Goal: Task Accomplishment & Management: Manage account settings

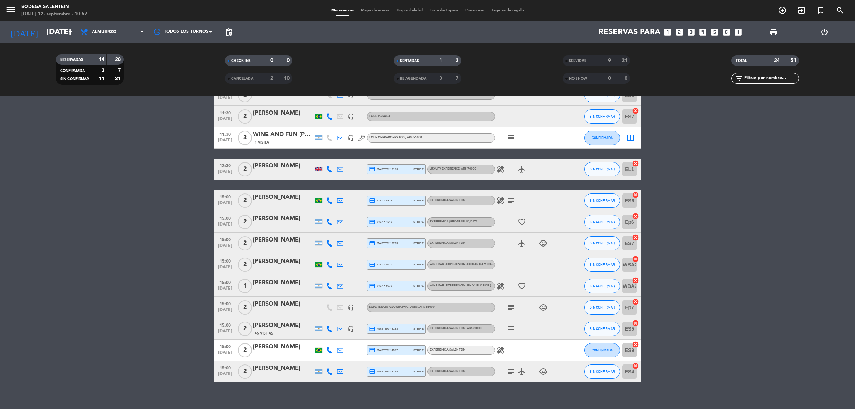
scroll to position [106, 0]
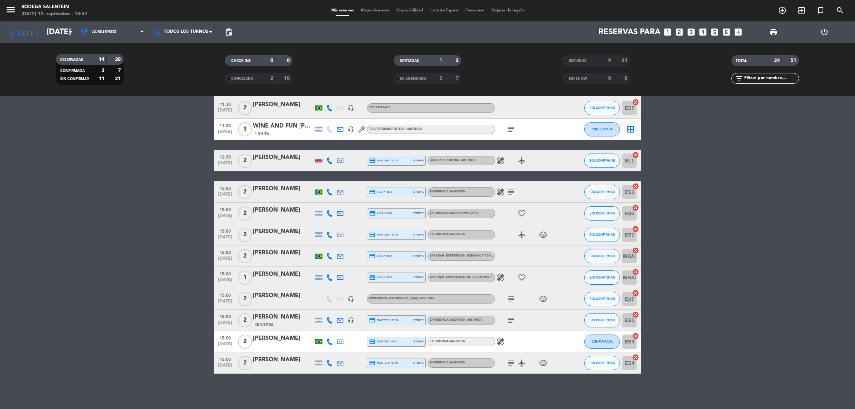
click at [499, 279] on icon "healing" at bounding box center [501, 277] width 9 height 9
click at [510, 363] on icon "subject" at bounding box center [511, 363] width 9 height 9
click at [544, 364] on icon "child_care" at bounding box center [543, 363] width 9 height 9
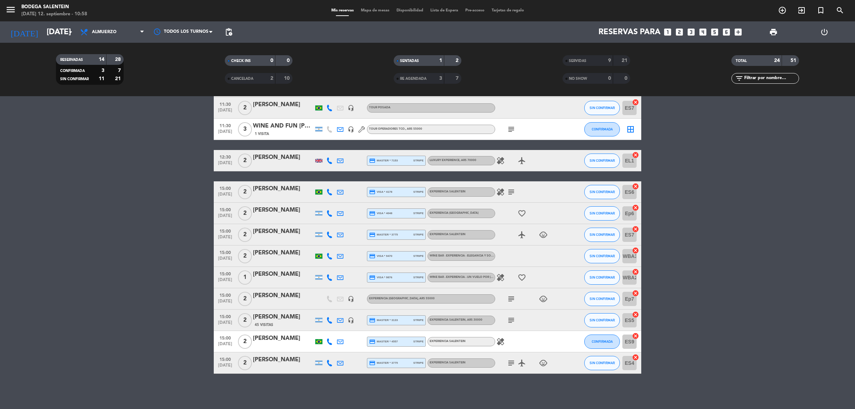
click at [277, 274] on div "[PERSON_NAME]" at bounding box center [283, 274] width 61 height 9
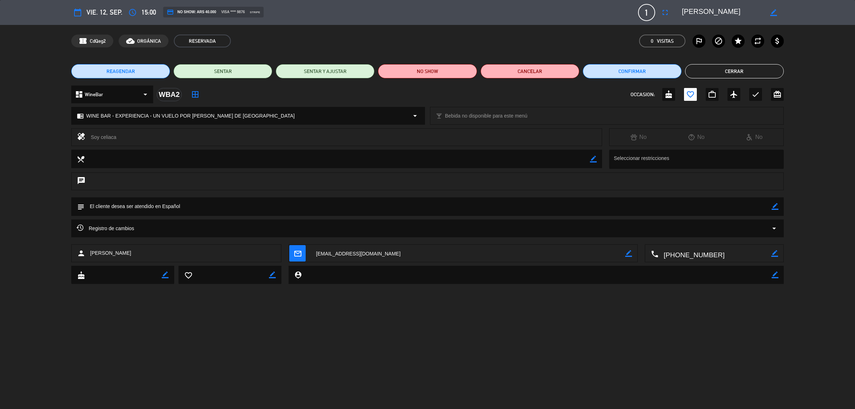
click at [756, 72] on button "Cerrar" at bounding box center [734, 71] width 99 height 14
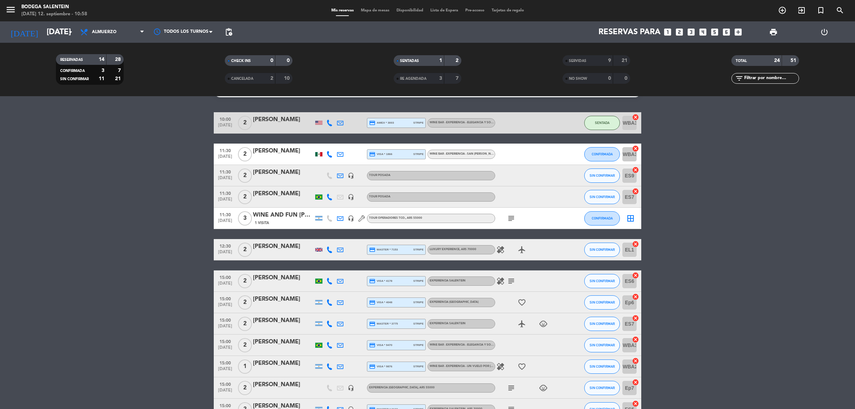
scroll to position [61, 0]
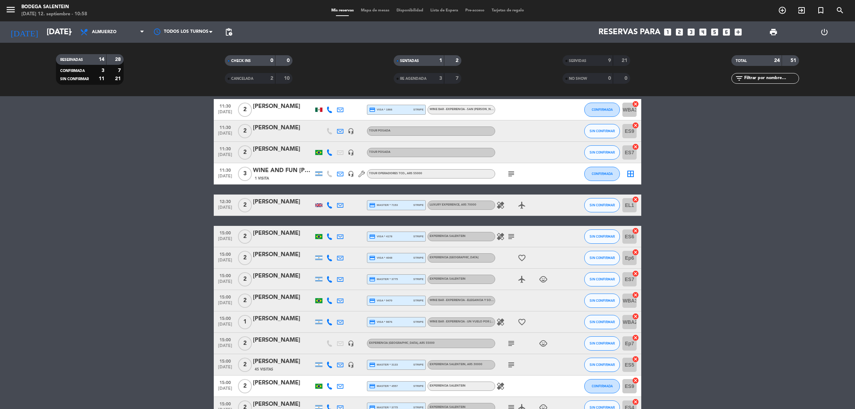
click at [524, 320] on icon "favorite_border" at bounding box center [522, 322] width 9 height 9
click at [502, 322] on icon "healing" at bounding box center [501, 322] width 9 height 9
click at [550, 321] on div "healing Soy celiaca favorite_border" at bounding box center [527, 322] width 64 height 21
click at [541, 320] on div "healing favorite_border" at bounding box center [527, 322] width 64 height 21
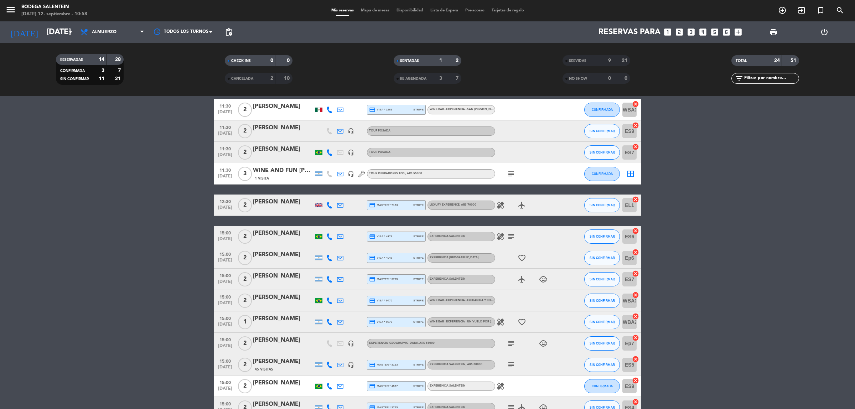
click at [488, 323] on span "WINE BAR - EXPERIENCIA - UN VUELO POR [PERSON_NAME] DE [GEOGRAPHIC_DATA]" at bounding box center [489, 321] width 119 height 3
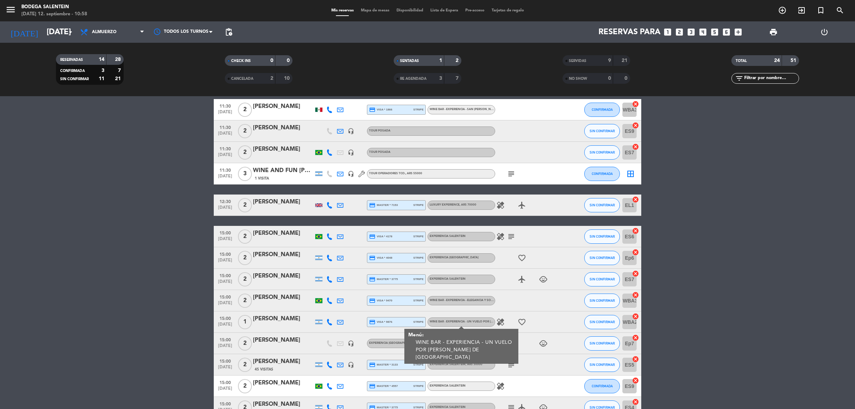
click at [553, 317] on div "healing favorite_border" at bounding box center [527, 322] width 64 height 21
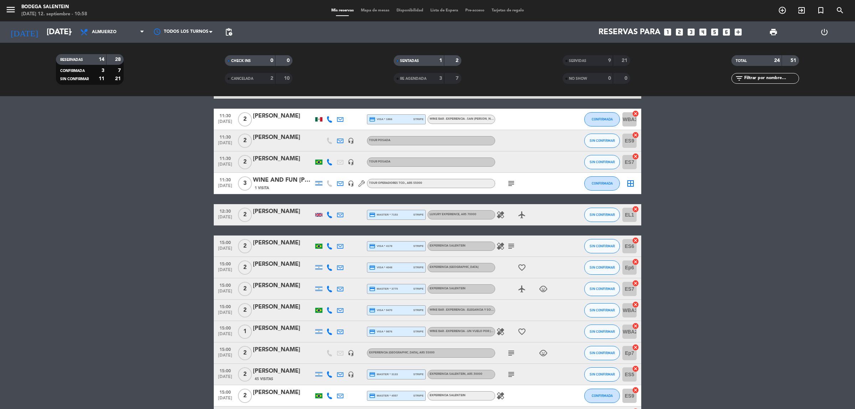
scroll to position [0, 0]
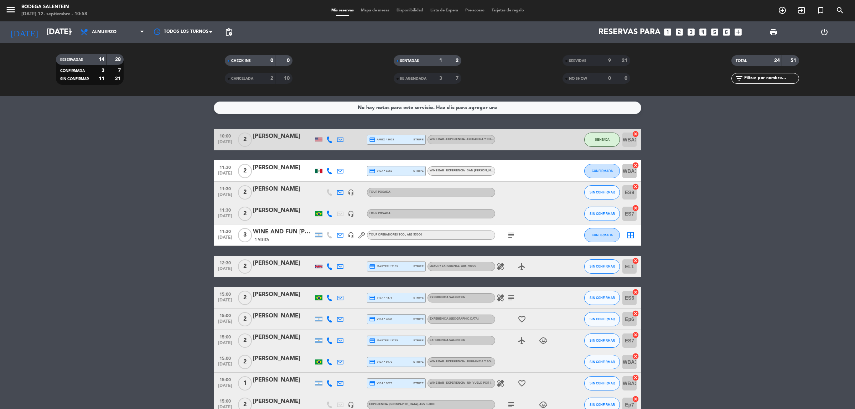
click at [318, 170] on div at bounding box center [318, 171] width 7 height 4
click at [736, 199] on bookings-row "10:00 [DATE] 2 [PERSON_NAME] credit_card amex * 3003 stripe WINE BAR - EXPERIEN…" at bounding box center [427, 304] width 855 height 351
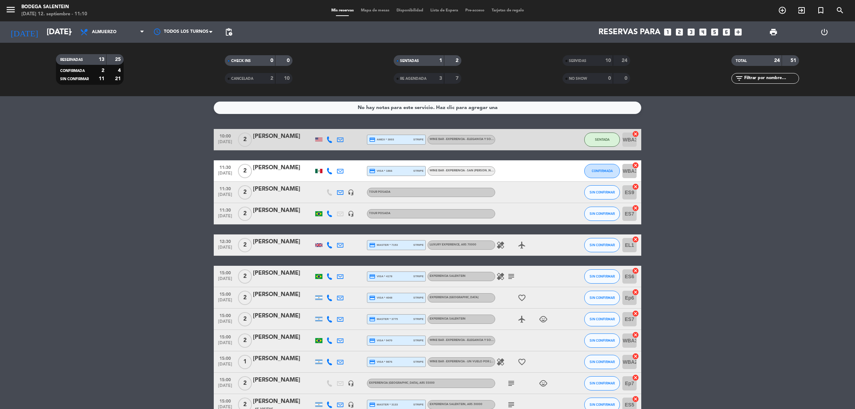
click at [479, 170] on span "WINE BAR - EXPERIENCIA - [GEOGRAPHIC_DATA][PERSON_NAME] , ARS 65000" at bounding box center [485, 170] width 110 height 3
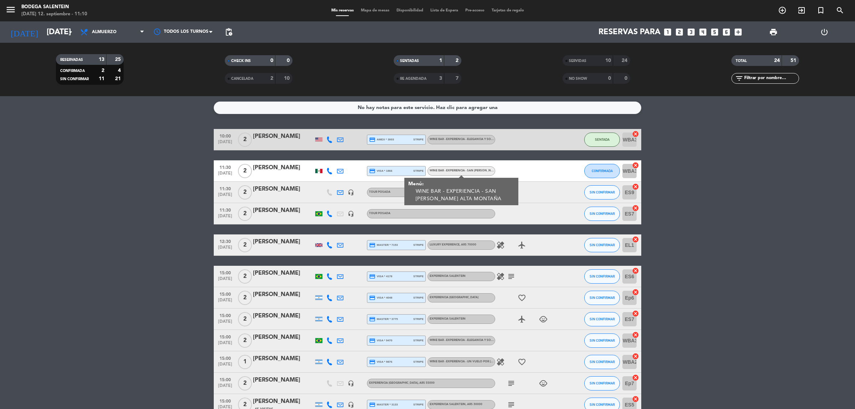
click at [535, 175] on div at bounding box center [527, 170] width 64 height 21
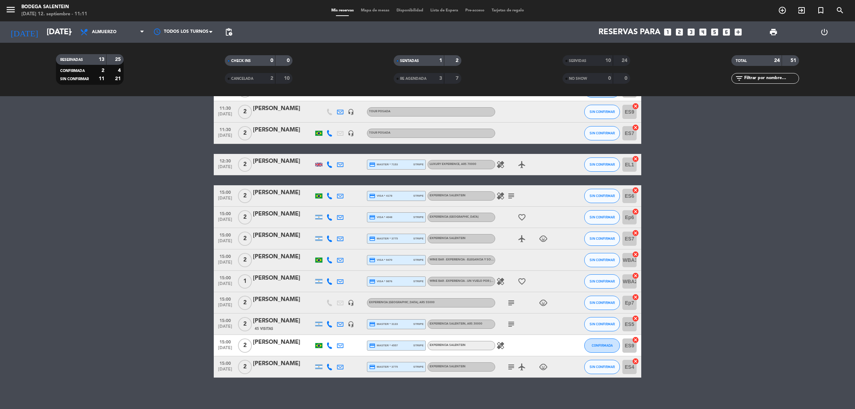
scroll to position [84, 0]
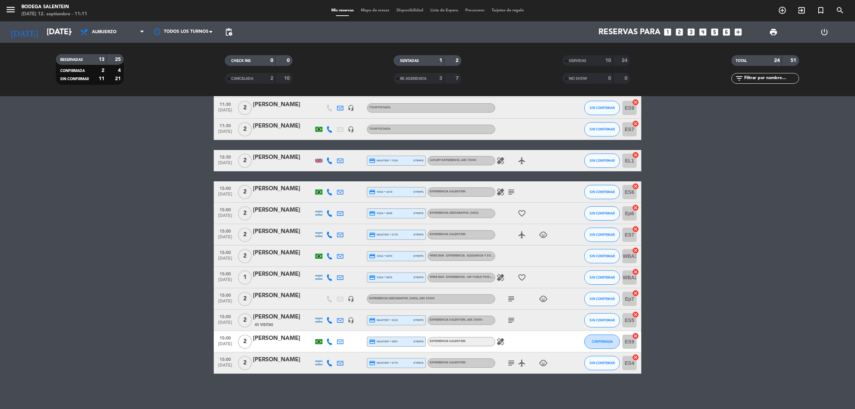
click at [517, 275] on span "favorite_border" at bounding box center [522, 277] width 11 height 9
click at [519, 276] on icon "favorite_border" at bounding box center [522, 277] width 9 height 9
drag, startPoint x: 517, startPoint y: 274, endPoint x: 501, endPoint y: 272, distance: 16.2
click at [518, 275] on span "favorite_border ANIVERSARIO" at bounding box center [522, 277] width 11 height 9
click at [738, 232] on bookings-row "10:00 [DATE] 2 [PERSON_NAME] credit_card amex * 3003 stripe WINE BAR - EXPERIEN…" at bounding box center [427, 209] width 855 height 329
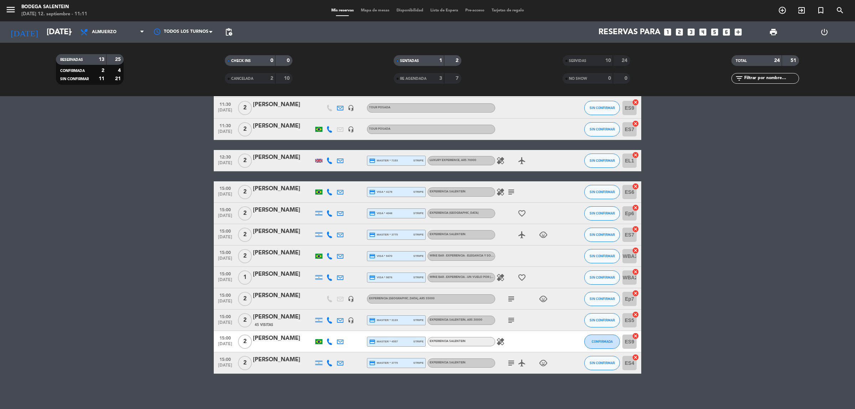
scroll to position [0, 0]
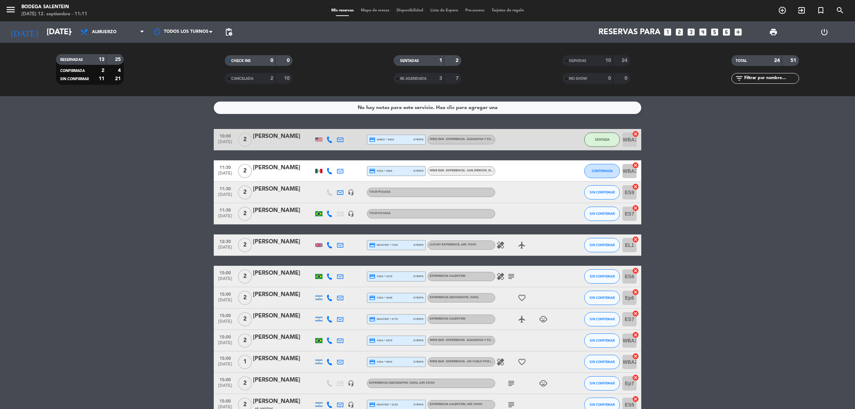
click at [376, 14] on div "Mis reservas Mapa de mesas Disponibilidad Lista de Espera Pre-acceso Tarjetas d…" at bounding box center [428, 10] width 200 height 6
click at [379, 11] on span "Mapa de mesas" at bounding box center [376, 11] width 36 height 4
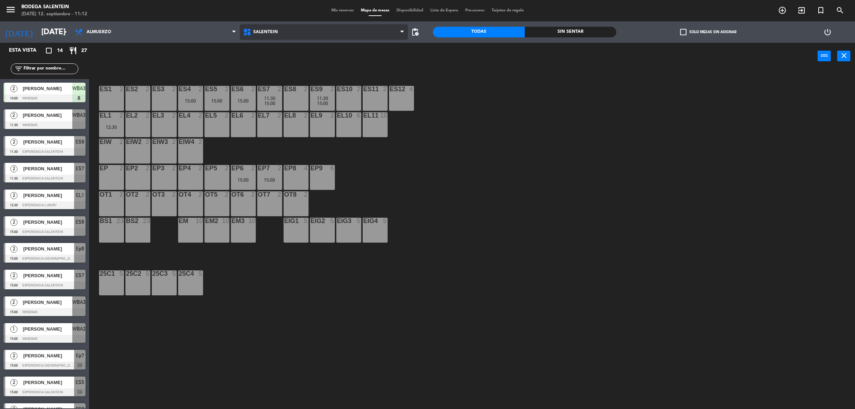
click at [264, 33] on span "Salentein" at bounding box center [265, 32] width 25 height 5
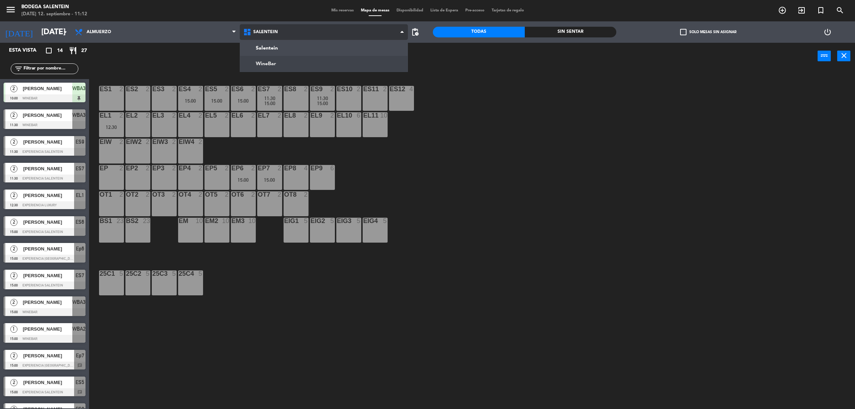
click at [266, 61] on ng-component "menu Bodega Salentein [DATE] 12. septiembre - 11:12 Mis reservas Mapa de mesas …" at bounding box center [427, 206] width 855 height 413
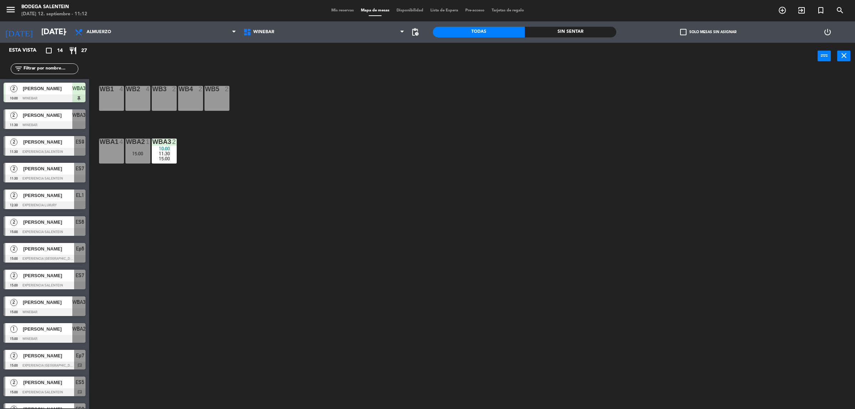
click at [116, 99] on div "WB1 4" at bounding box center [111, 98] width 25 height 25
click at [493, 58] on button "Bloquear Mesa" at bounding box center [498, 56] width 43 height 14
click at [137, 94] on div "WB2 4" at bounding box center [137, 98] width 25 height 25
click at [160, 93] on div "WB3 2" at bounding box center [164, 98] width 25 height 25
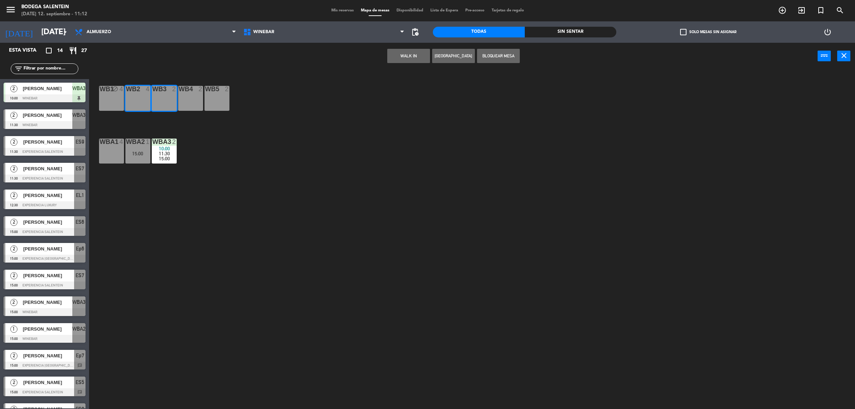
click at [195, 88] on div at bounding box center [191, 89] width 12 height 6
click at [216, 94] on div "WB5 2" at bounding box center [217, 98] width 25 height 25
click at [488, 53] on button "Bloquear Mesa" at bounding box center [498, 56] width 43 height 14
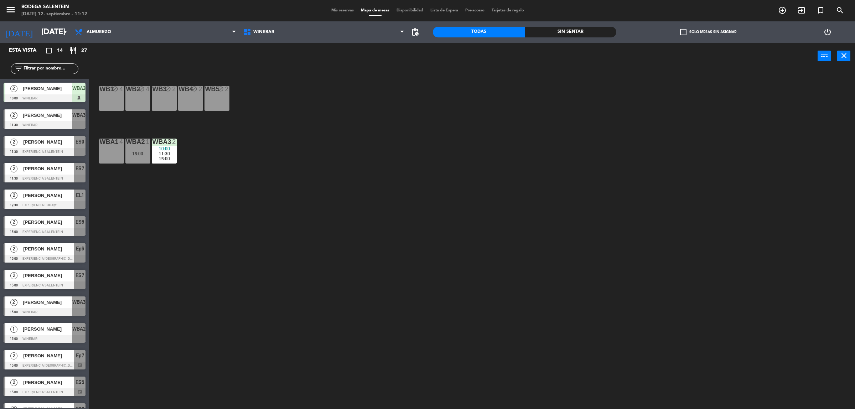
click at [107, 148] on div "WBA1 4" at bounding box center [111, 151] width 25 height 25
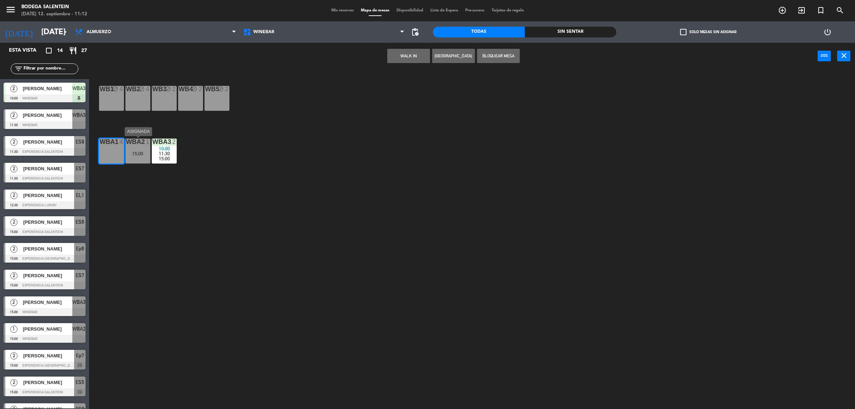
click at [137, 151] on div "15:00" at bounding box center [137, 153] width 25 height 5
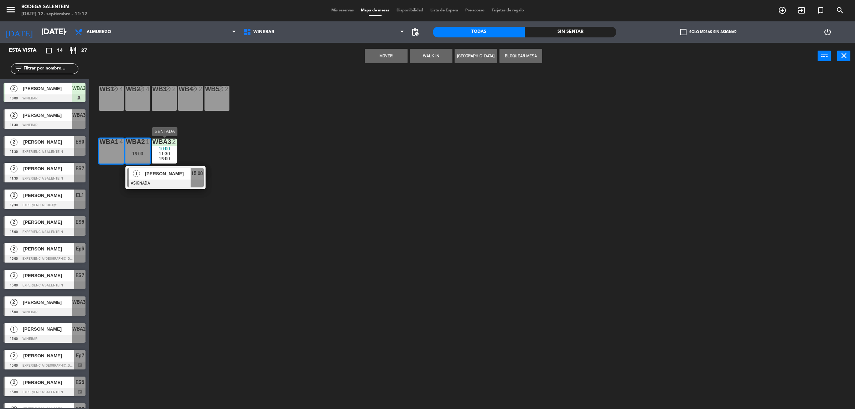
click at [164, 154] on span "11:30" at bounding box center [164, 154] width 11 height 6
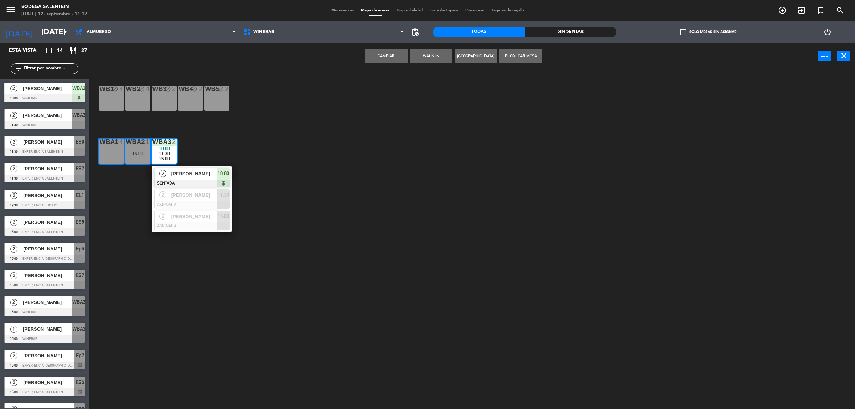
click at [514, 55] on button "Bloquear Mesa" at bounding box center [521, 56] width 43 height 14
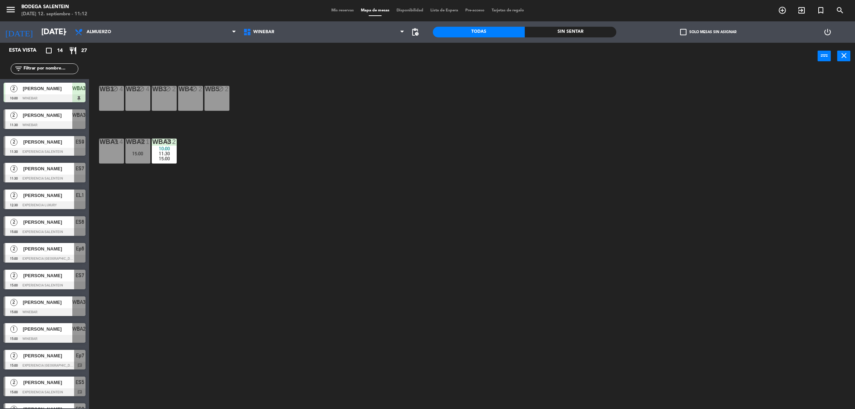
click at [311, 171] on div "WB1 block 4 WB2 block 4 WB3 block 2 WB4 block 2 WB5 block 2 WBA1 block 4 WBA2 b…" at bounding box center [477, 243] width 758 height 340
click at [343, 7] on div "Mis reservas Mapa de mesas Disponibilidad Lista de Espera Pre-acceso Tarjetas d…" at bounding box center [428, 10] width 200 height 6
click at [339, 10] on span "Mis reservas" at bounding box center [343, 11] width 30 height 4
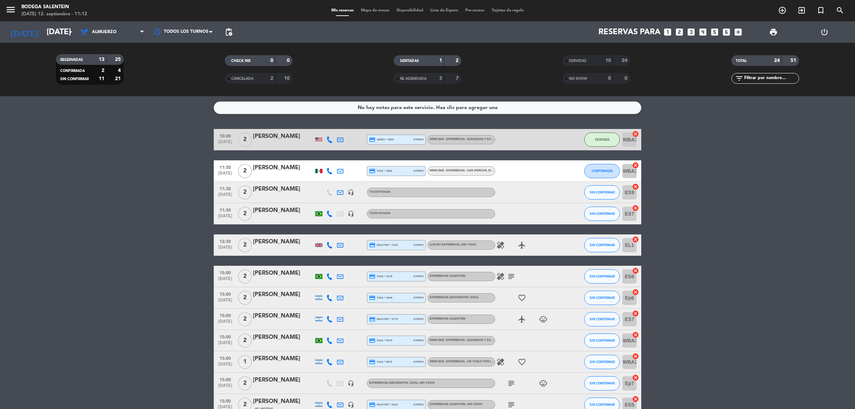
click at [685, 202] on bookings-row "10:00 [DATE] 2 [PERSON_NAME] credit_card amex * 3003 stripe WINE BAR - EXPERIEN…" at bounding box center [427, 293] width 855 height 329
click at [708, 358] on bookings-row "10:00 [DATE] 2 [PERSON_NAME] credit_card amex * 3003 stripe WINE BAR - EXPERIEN…" at bounding box center [427, 293] width 855 height 329
drag, startPoint x: 715, startPoint y: 146, endPoint x: 718, endPoint y: 207, distance: 60.6
click at [718, 207] on bookings-row "10:00 [DATE] 2 [PERSON_NAME] credit_card amex * 3003 stripe WINE BAR - EXPERIEN…" at bounding box center [427, 293] width 855 height 329
click at [720, 207] on bookings-row "10:00 [DATE] 2 [PERSON_NAME] credit_card amex * 3003 stripe WINE BAR - EXPERIEN…" at bounding box center [427, 293] width 855 height 329
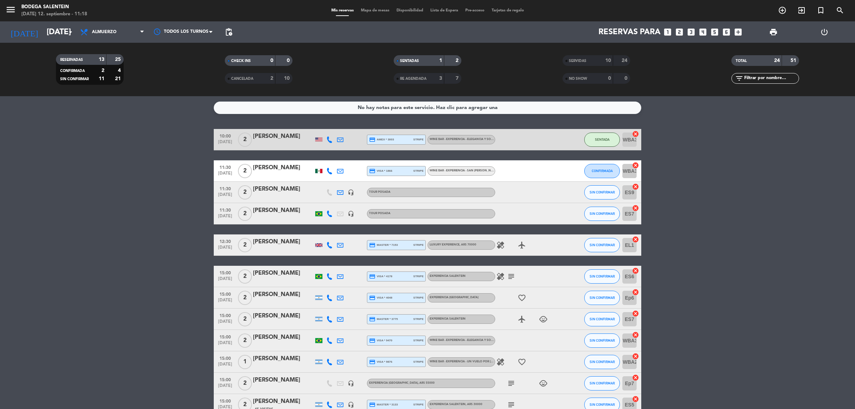
click at [483, 175] on div "WINE BAR - EXPERIENCIA - [GEOGRAPHIC_DATA][PERSON_NAME] , ARS 65000" at bounding box center [462, 170] width 68 height 9
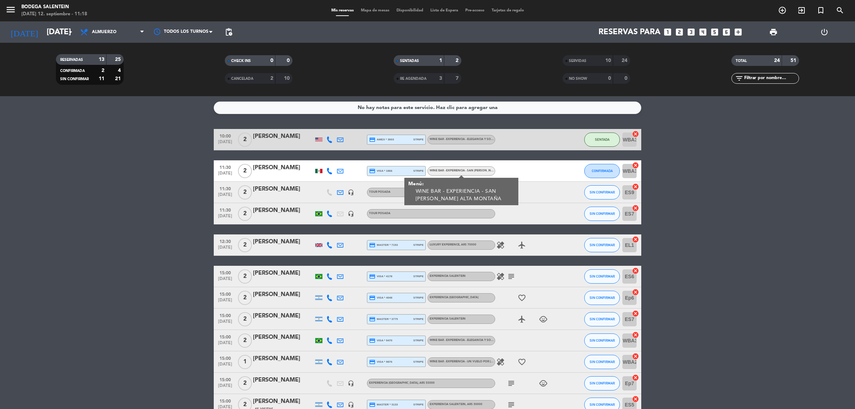
click at [534, 170] on div at bounding box center [527, 170] width 64 height 21
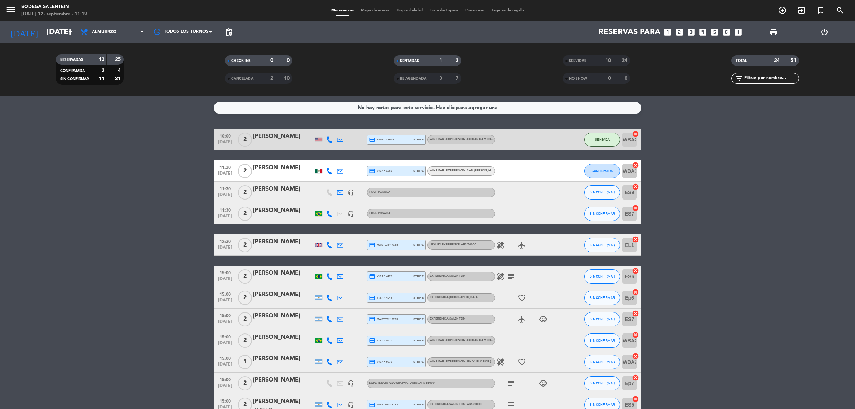
click at [534, 170] on div at bounding box center [527, 170] width 64 height 21
click at [360, 170] on div at bounding box center [361, 170] width 11 height 21
click at [540, 168] on div at bounding box center [527, 170] width 64 height 21
click at [749, 134] on bookings-row "10:00 [DATE] 2 [PERSON_NAME] credit_card amex * 3003 stripe WINE BAR - EXPERIEN…" at bounding box center [427, 293] width 855 height 329
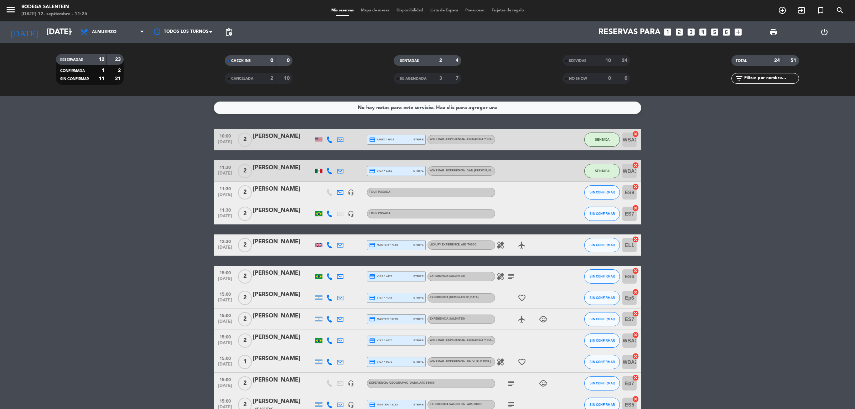
click at [689, 162] on bookings-row "10:00 [DATE] 2 [PERSON_NAME] credit_card amex * 3003 stripe WINE BAR - EXPERIEN…" at bounding box center [427, 293] width 855 height 329
click at [525, 185] on div at bounding box center [527, 192] width 64 height 21
click at [761, 181] on bookings-row "10:00 [DATE] 2 [PERSON_NAME] credit_card amex * 3003 stripe WINE BAR - EXPERIEN…" at bounding box center [427, 293] width 855 height 329
